Goal: Task Accomplishment & Management: Use online tool/utility

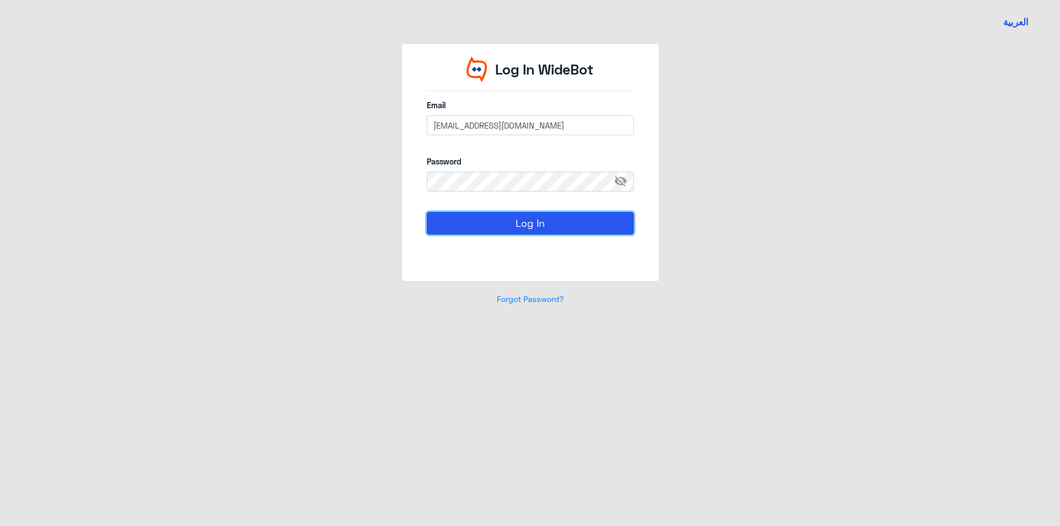
click at [582, 219] on button "Log In" at bounding box center [530, 223] width 207 height 22
drag, startPoint x: 587, startPoint y: 123, endPoint x: 391, endPoint y: 95, distance: 197.3
click at [394, 97] on div "Log In WideBot Email [EMAIL_ADDRESS][DOMAIN_NAME] Password visibility_off Log I…" at bounding box center [529, 181] width 629 height 274
paste input "R_BinBakheet"
type input "[EMAIL_ADDRESS][DOMAIN_NAME]"
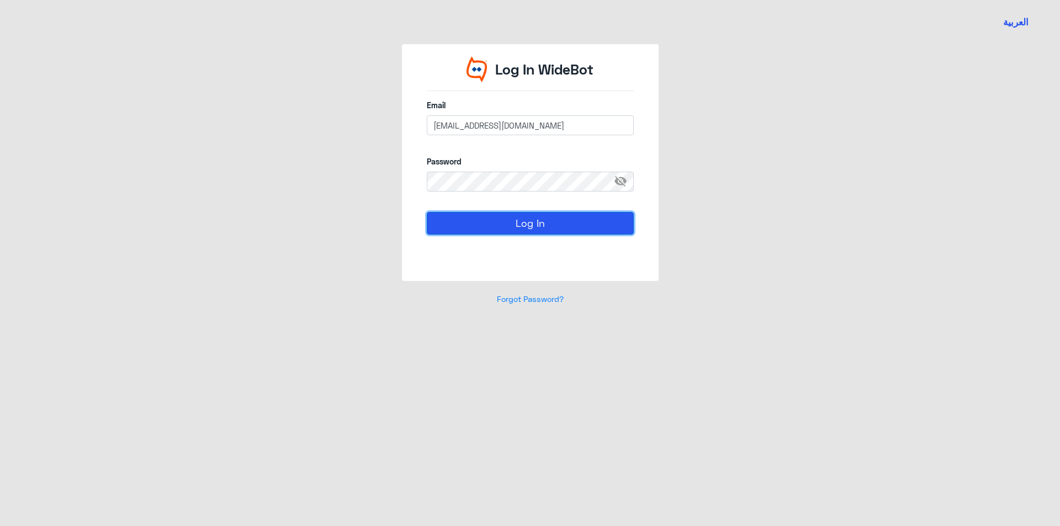
click at [545, 221] on button "Log In" at bounding box center [530, 223] width 207 height 22
